Goal: Task Accomplishment & Management: Use online tool/utility

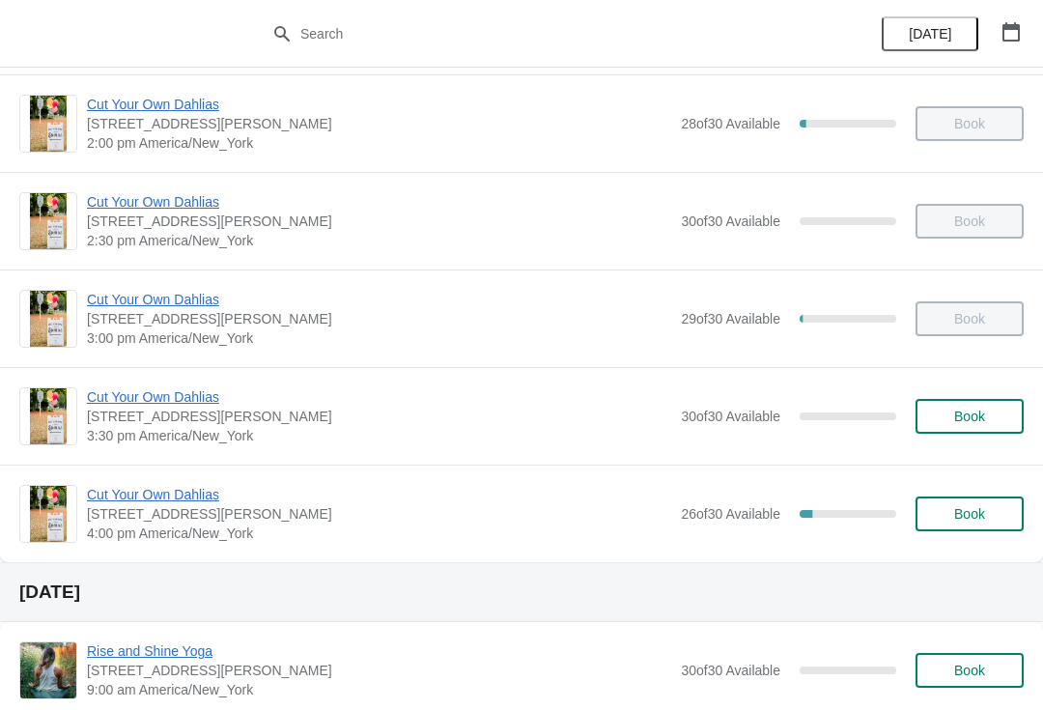
scroll to position [1081, 0]
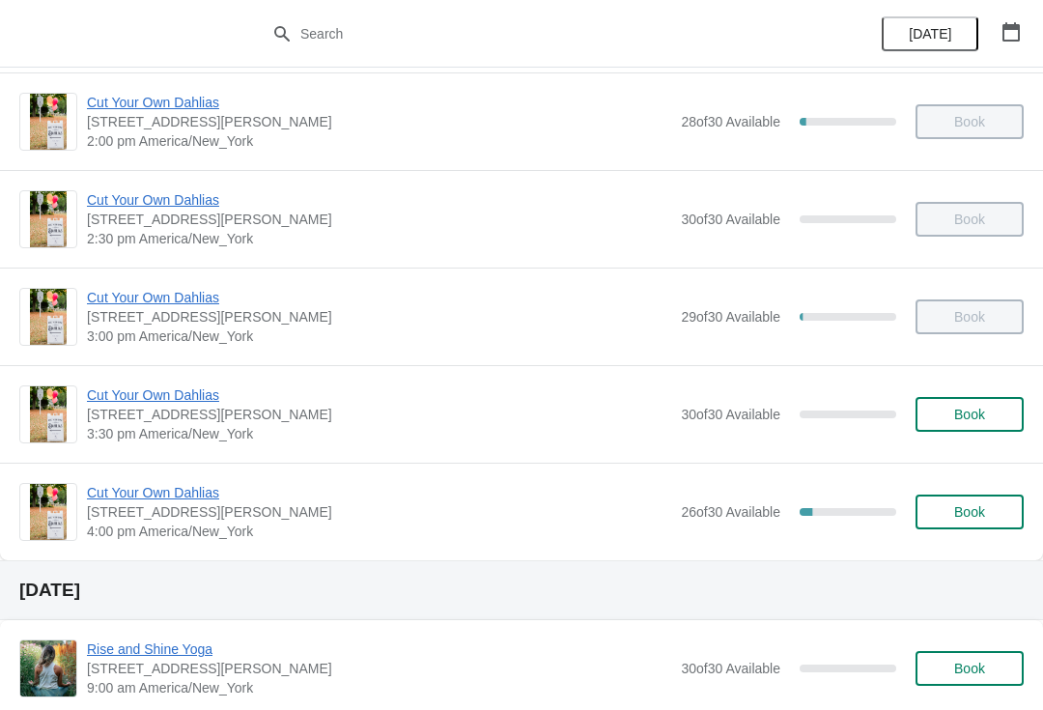
click at [192, 493] on span "Cut Your Own Dahlias" at bounding box center [379, 492] width 585 height 19
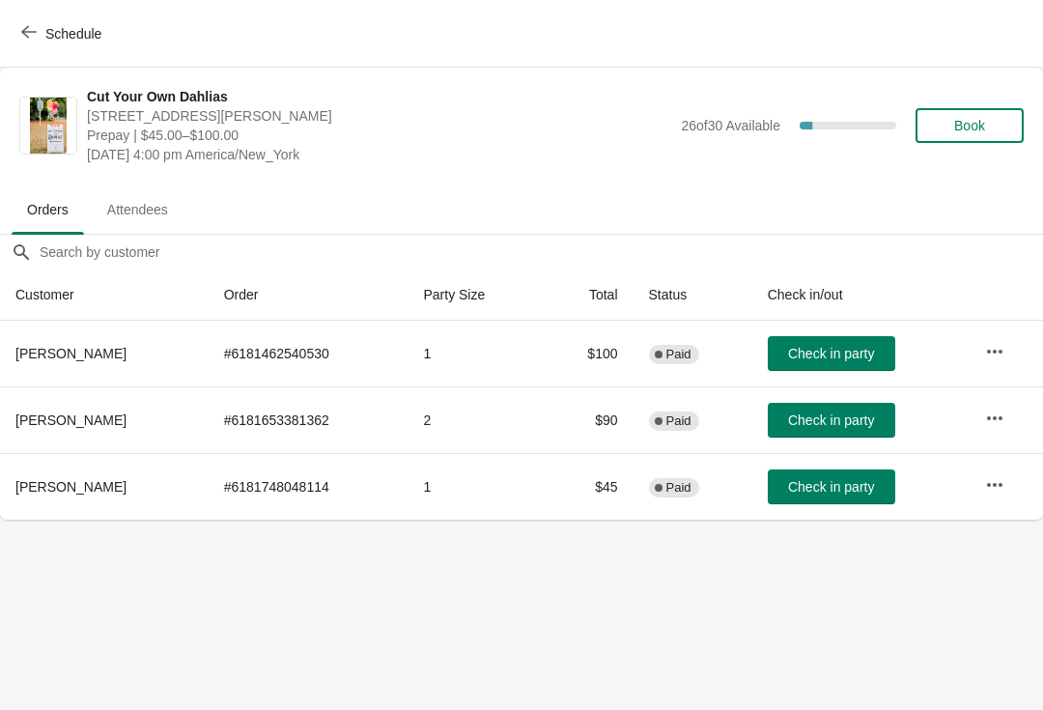
click at [43, 47] on button "Schedule" at bounding box center [63, 33] width 107 height 35
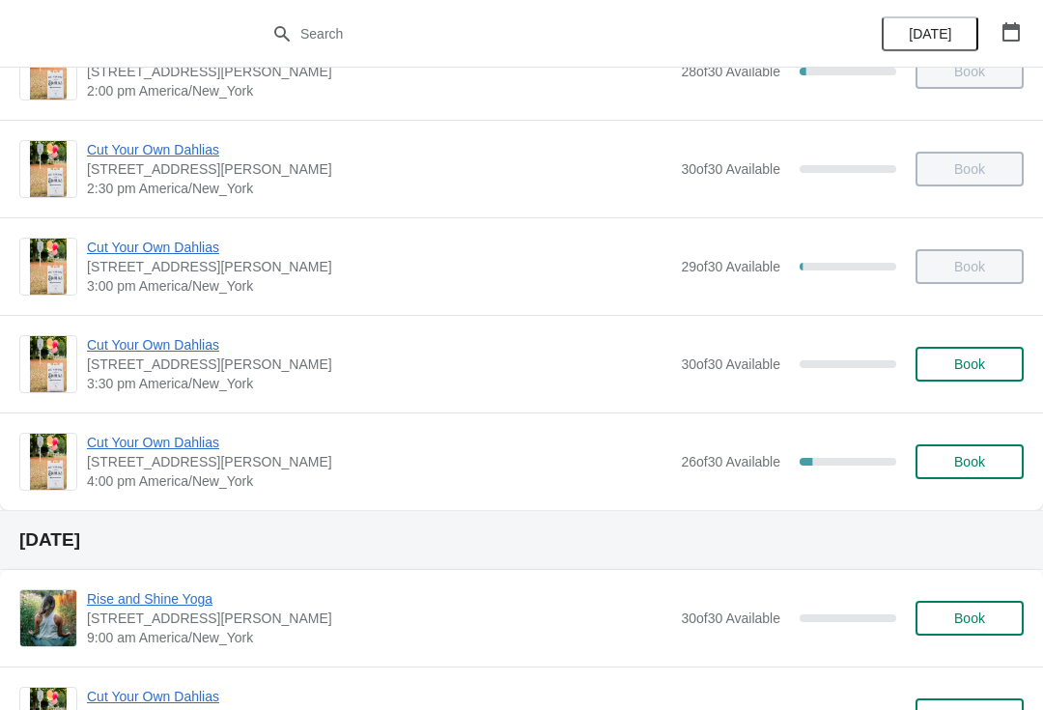
scroll to position [1095, 0]
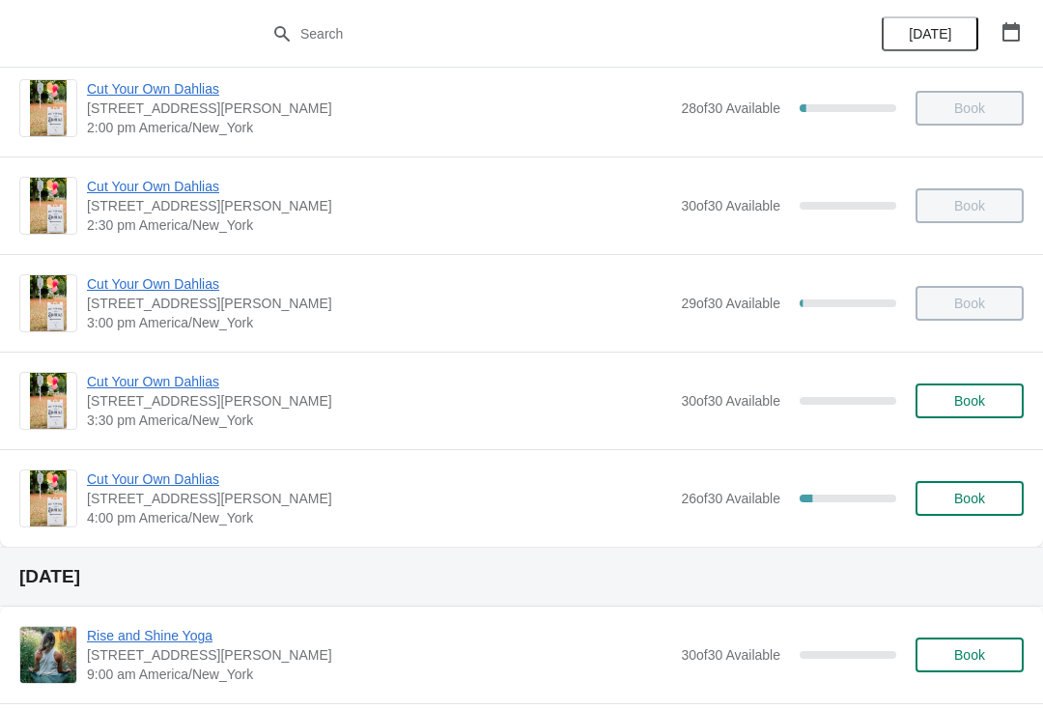
click at [200, 388] on span "Cut Your Own Dahlias" at bounding box center [379, 381] width 585 height 19
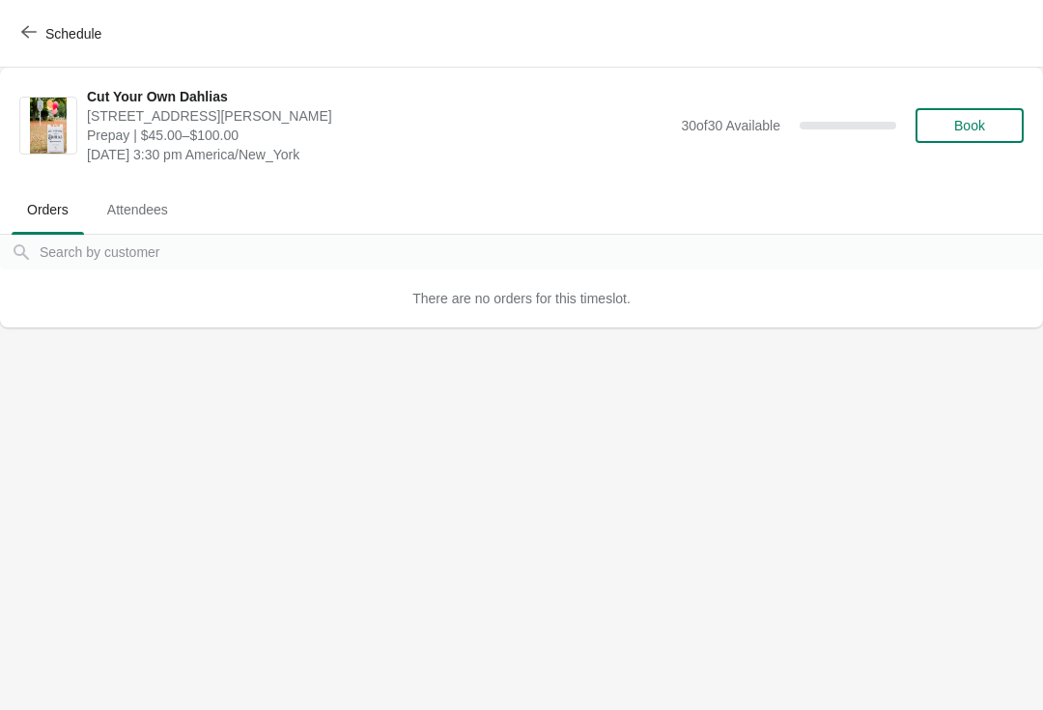
click at [55, 34] on span "Schedule" at bounding box center [73, 33] width 56 height 15
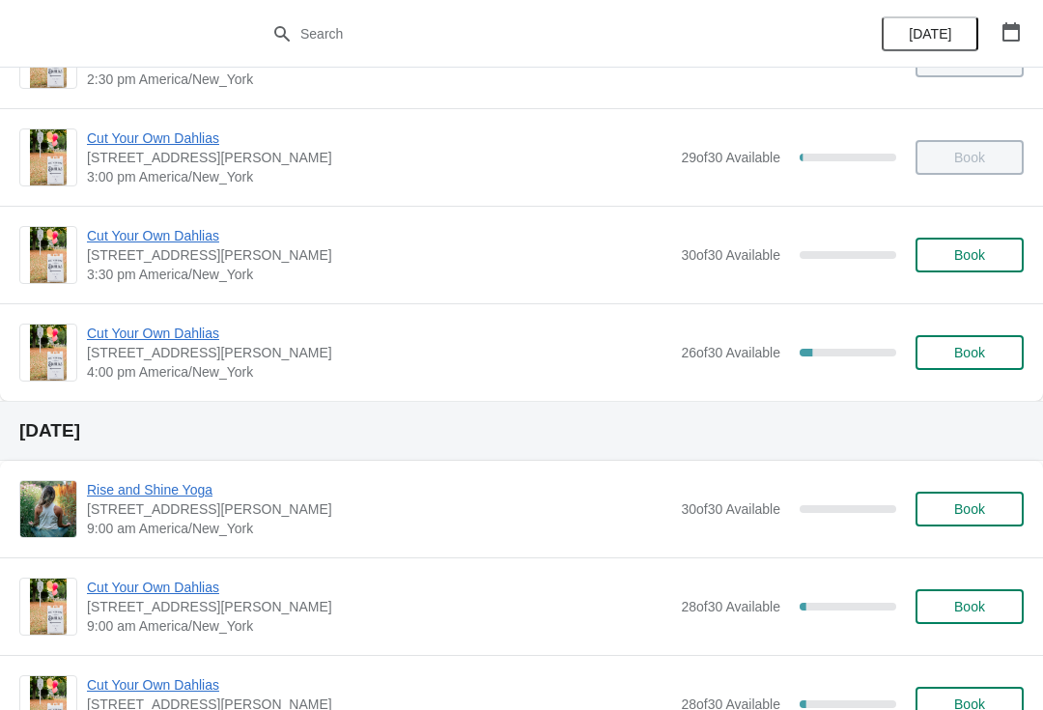
scroll to position [1266, 0]
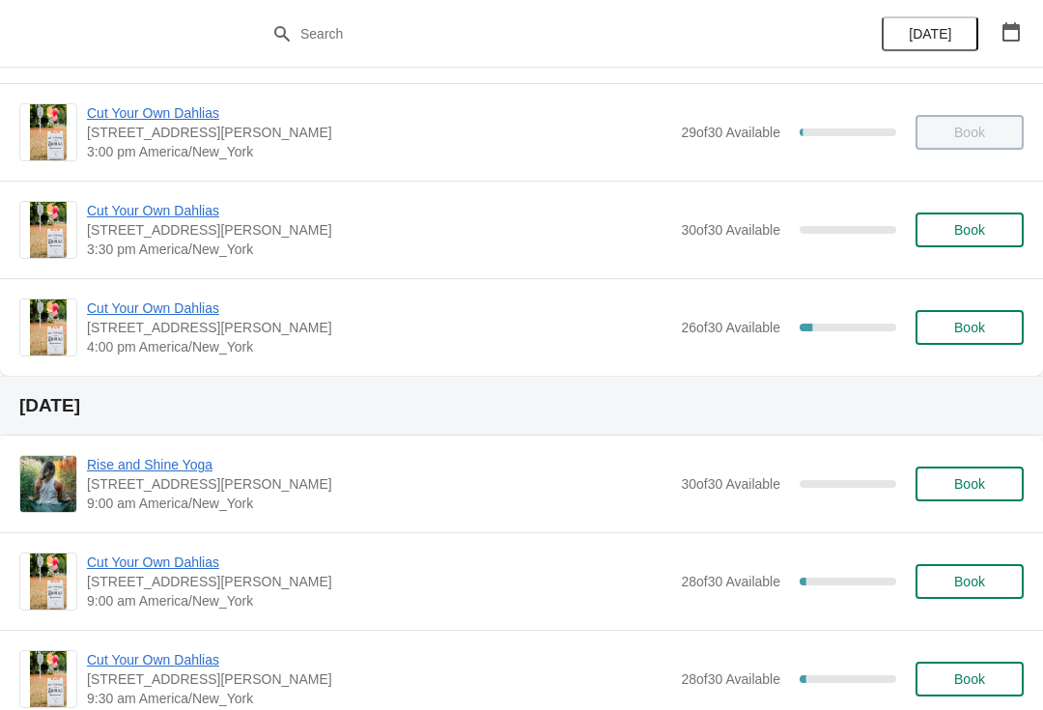
click at [201, 315] on span "Cut Your Own Dahlias" at bounding box center [379, 308] width 585 height 19
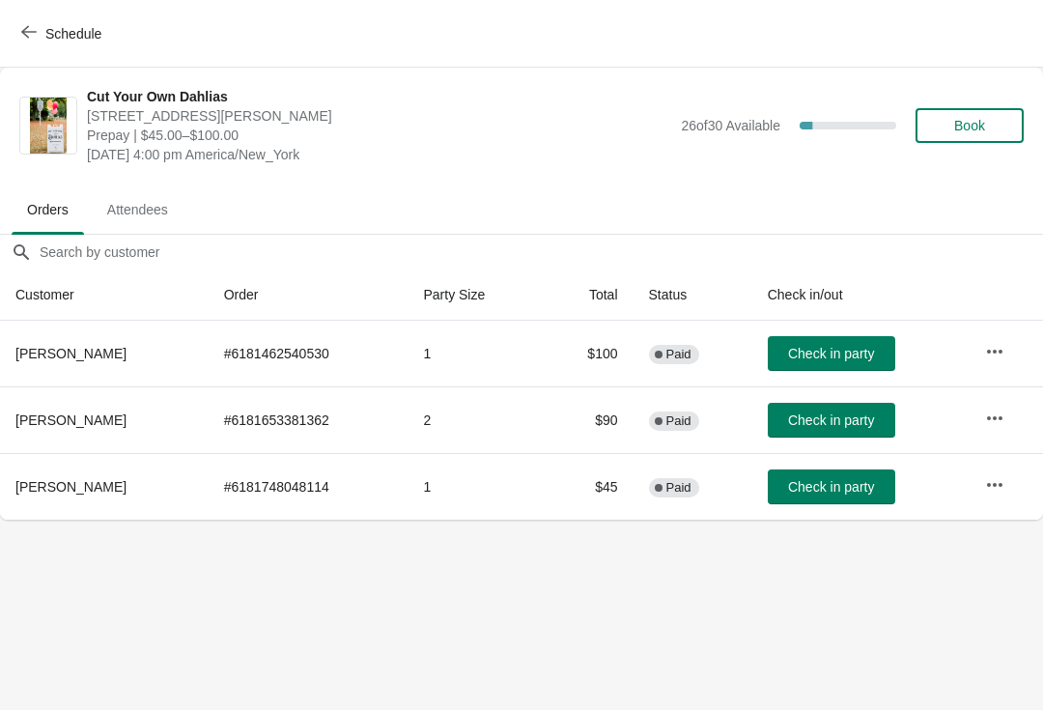
scroll to position [0, 0]
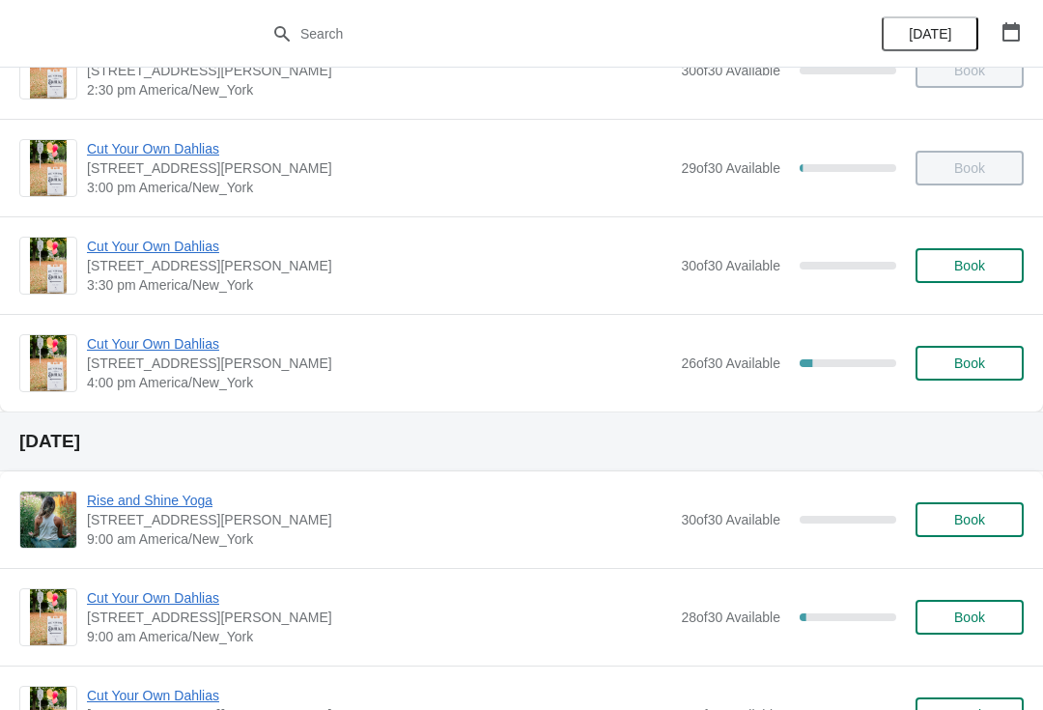
scroll to position [1244, 0]
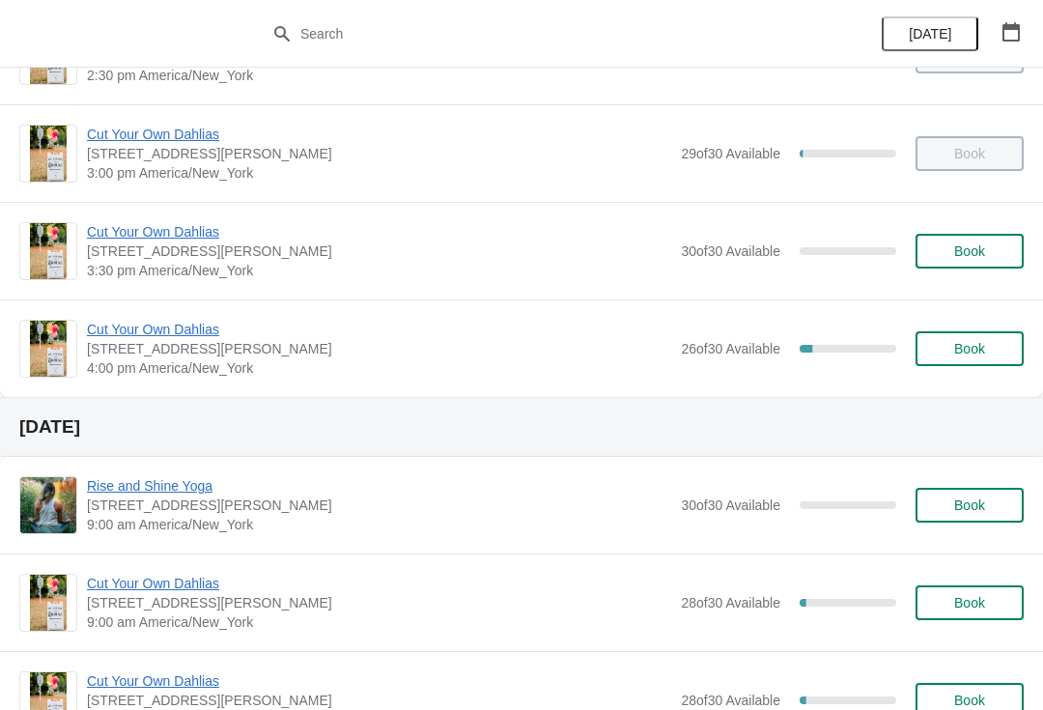
click at [207, 331] on span "Cut Your Own Dahlias" at bounding box center [379, 329] width 585 height 19
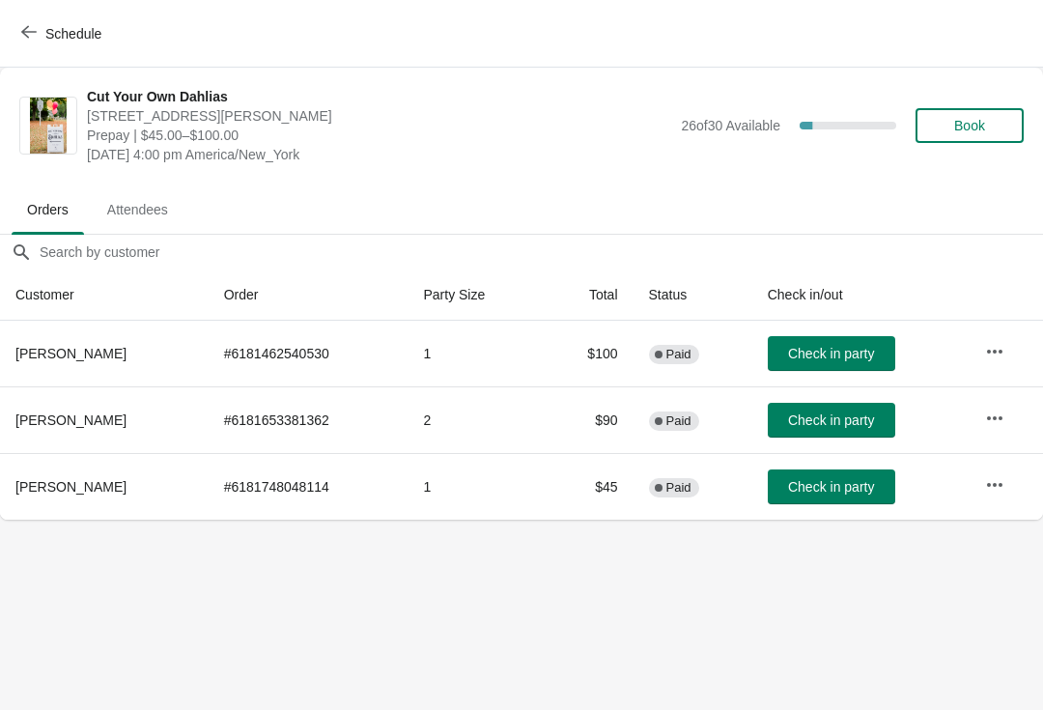
click at [847, 489] on span "Check in party" at bounding box center [831, 486] width 86 height 15
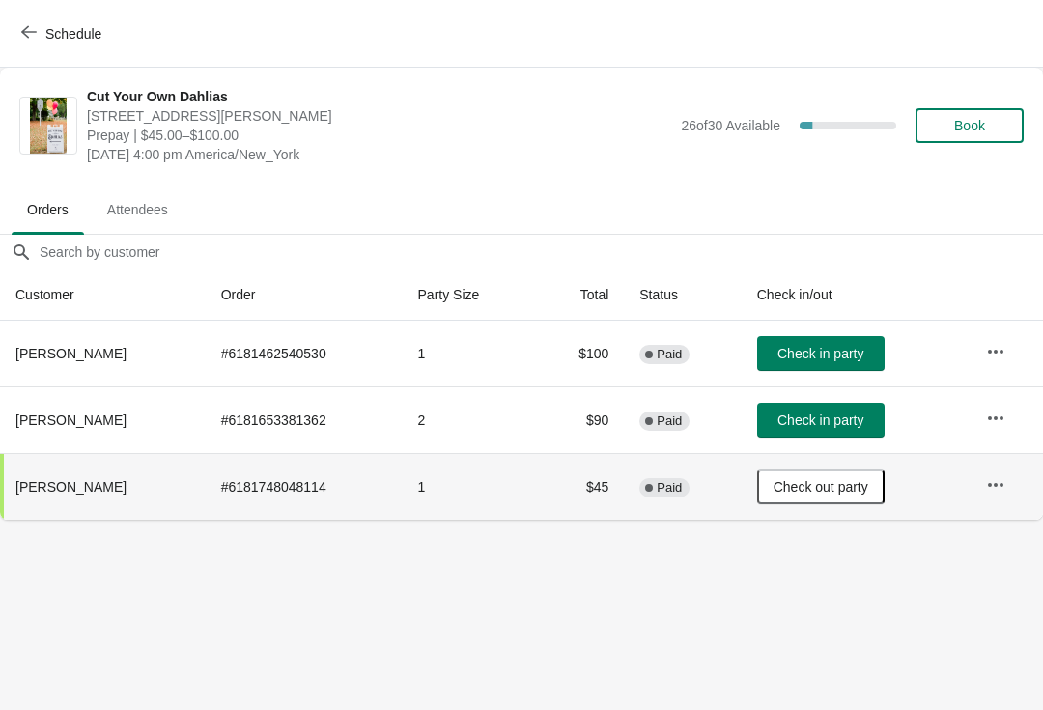
click at [825, 369] on button "Check in party" at bounding box center [821, 353] width 128 height 35
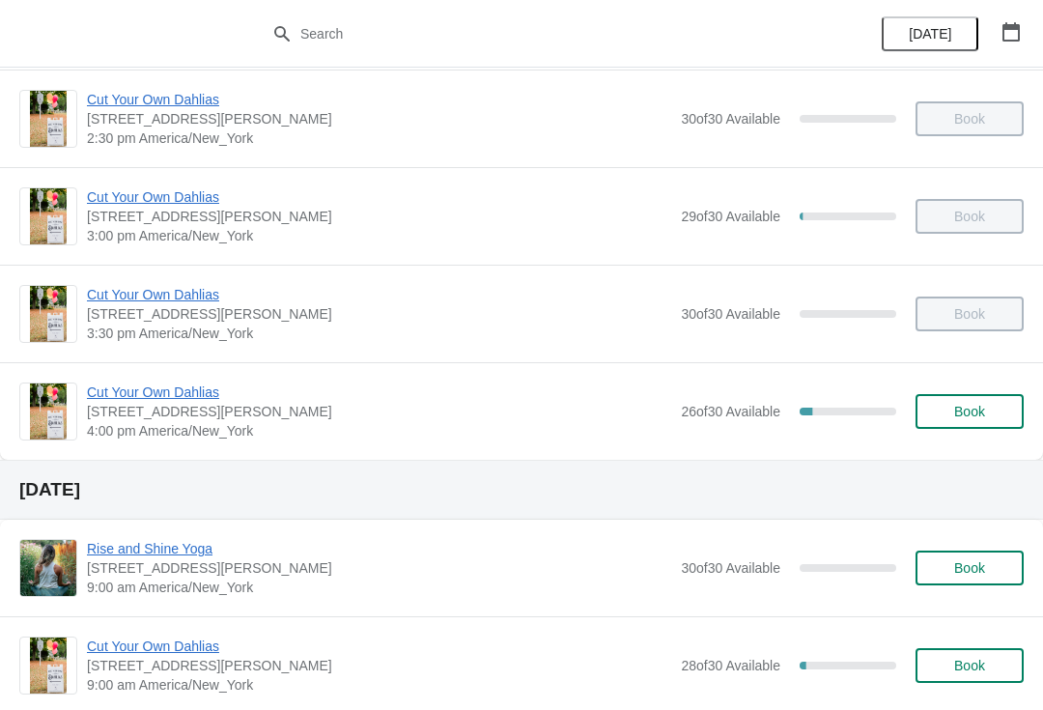
scroll to position [1222, 0]
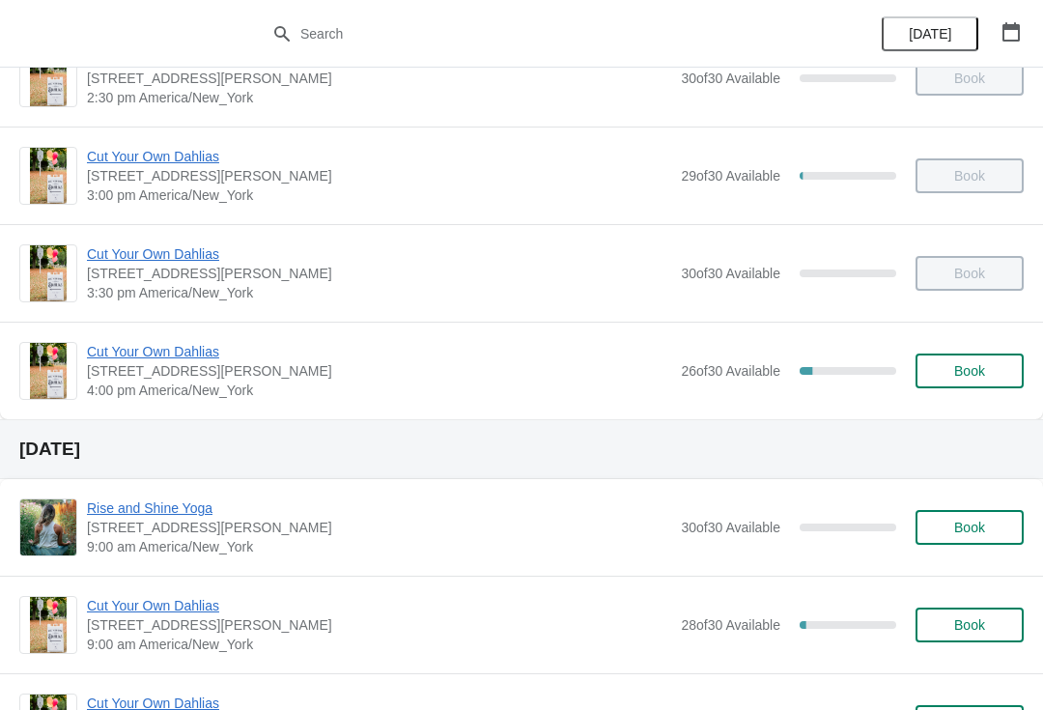
click at [112, 358] on span "Cut Your Own Dahlias" at bounding box center [379, 351] width 585 height 19
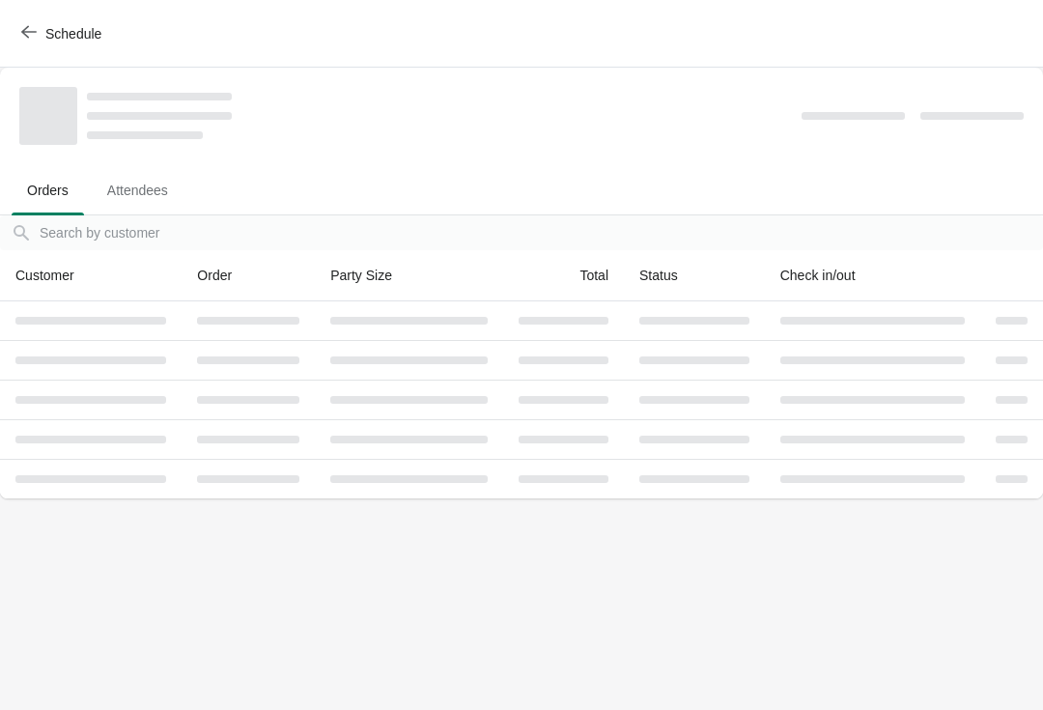
scroll to position [0, 0]
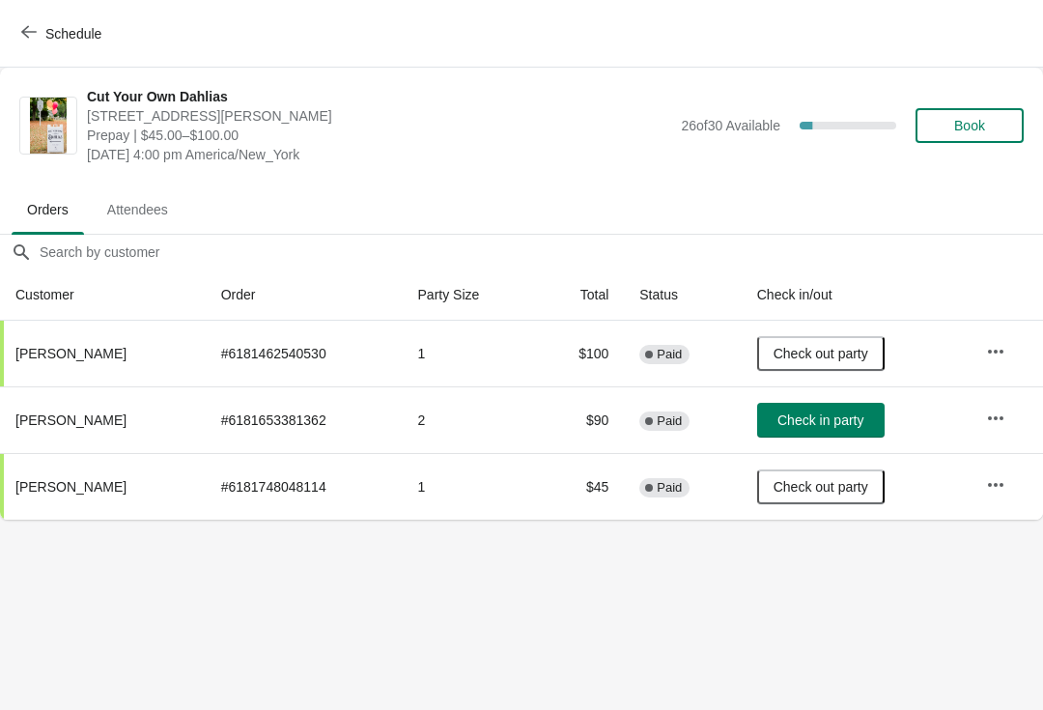
click at [849, 413] on span "Check in party" at bounding box center [821, 420] width 86 height 15
